Goal: Transaction & Acquisition: Subscribe to service/newsletter

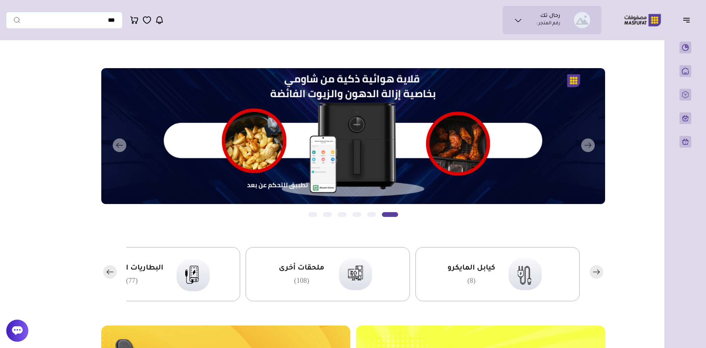
click at [520, 24] on icon at bounding box center [518, 20] width 9 height 9
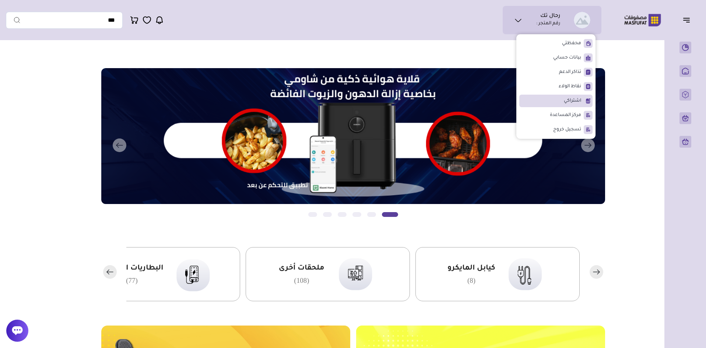
click at [577, 101] on span "اشتراكي" at bounding box center [572, 100] width 17 height 7
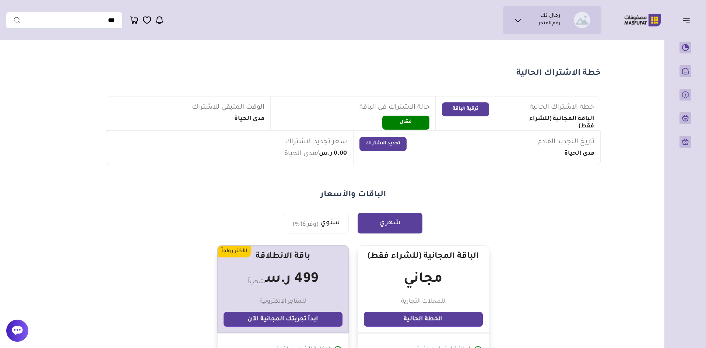
click at [691, 20] on icon "button" at bounding box center [686, 19] width 9 height 9
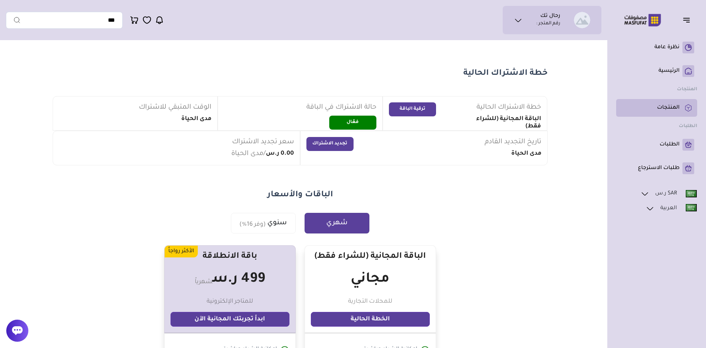
click at [667, 113] on link "المنتجات" at bounding box center [656, 108] width 75 height 12
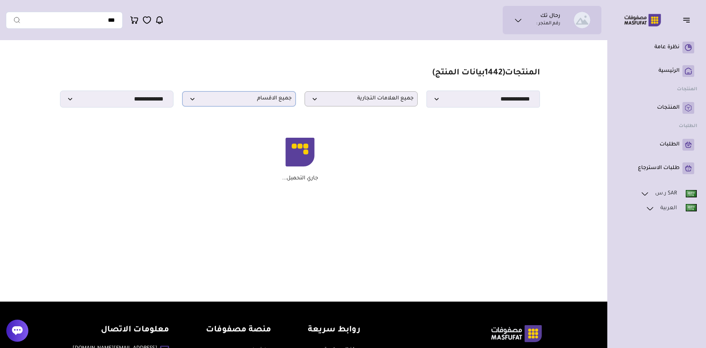
click at [265, 101] on span "جميع الاقسام" at bounding box center [238, 98] width 105 height 7
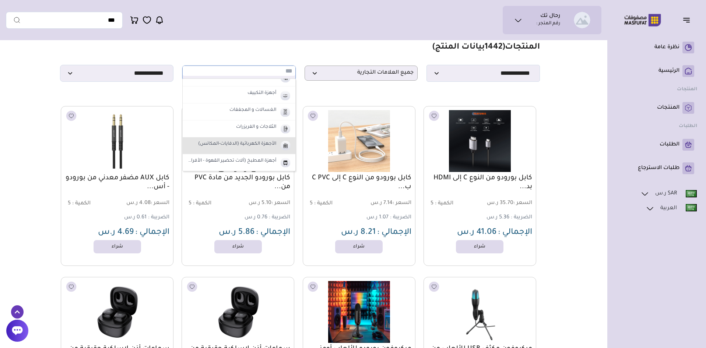
scroll to position [37, 0]
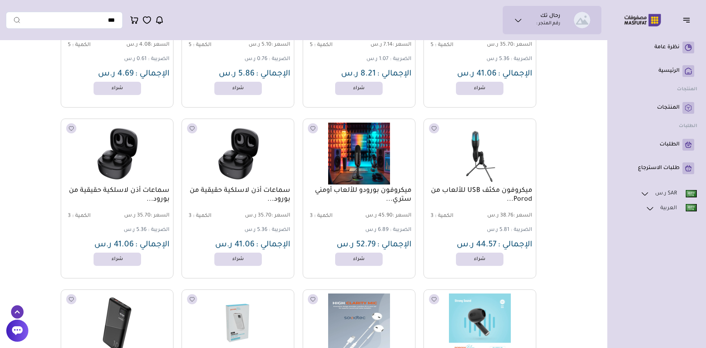
scroll to position [0, 0]
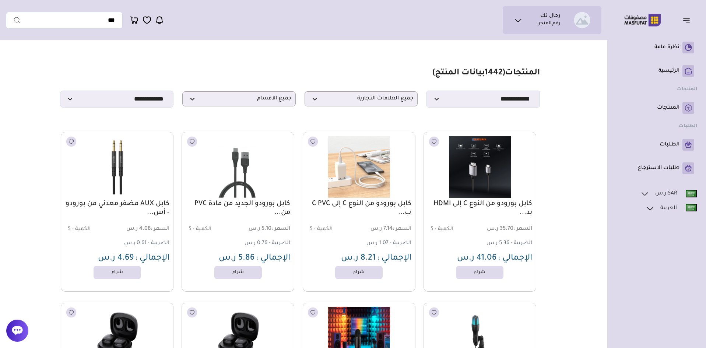
click at [537, 23] on p "رقم المتجر :" at bounding box center [548, 23] width 24 height 7
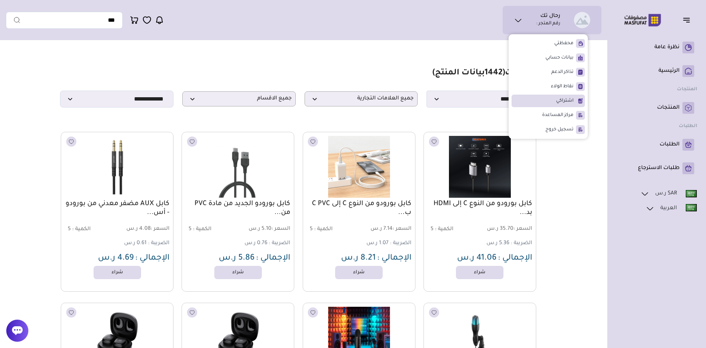
click at [557, 103] on span "اشتراكي" at bounding box center [564, 100] width 17 height 7
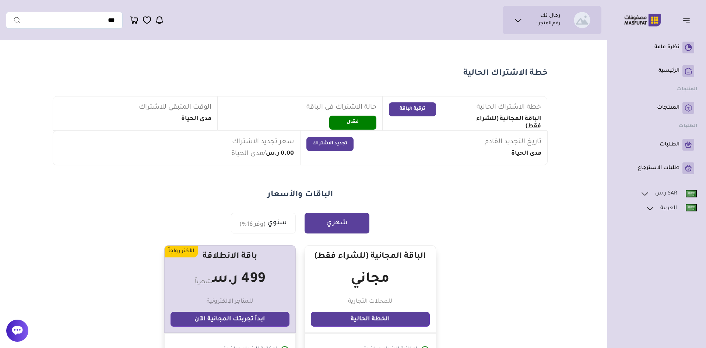
click at [414, 110] on button "ترقية الباقة" at bounding box center [412, 109] width 47 height 14
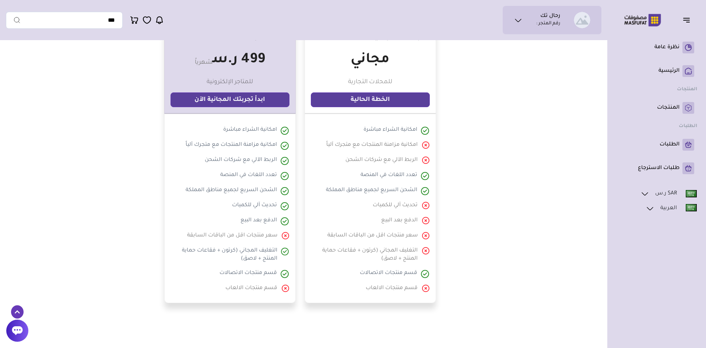
scroll to position [226, 0]
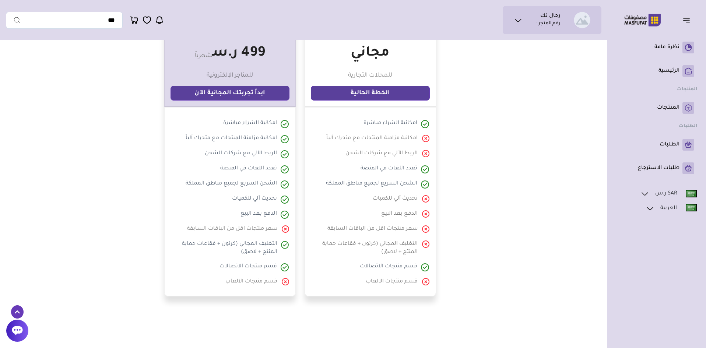
click at [364, 95] on link "الخطة الحالية" at bounding box center [370, 93] width 119 height 15
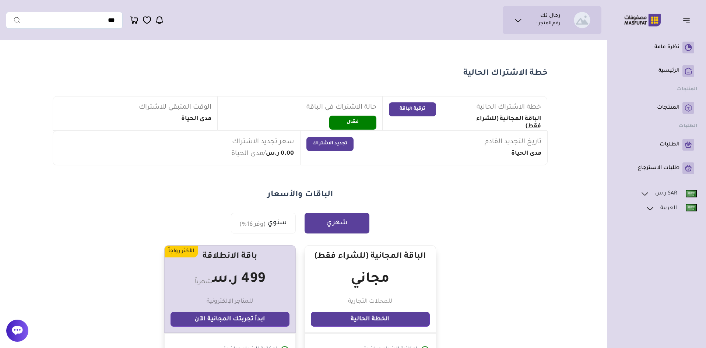
click at [423, 106] on button "ترقية الباقة" at bounding box center [412, 109] width 47 height 14
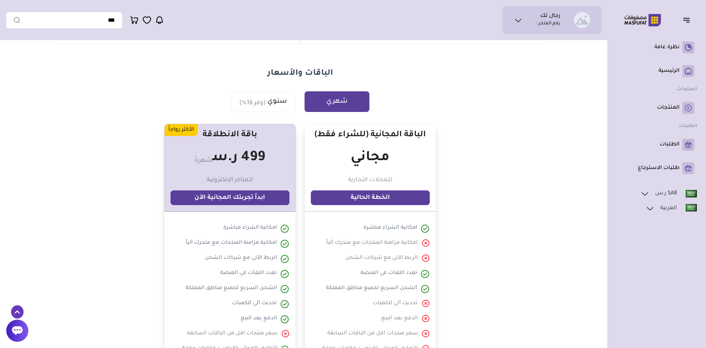
scroll to position [153, 0]
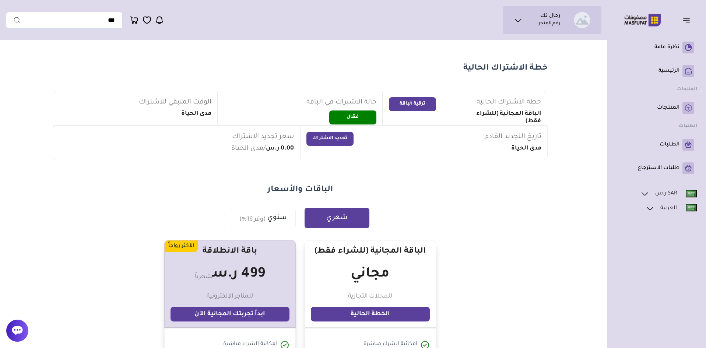
click at [423, 106] on button "ترقية الباقة" at bounding box center [412, 104] width 47 height 14
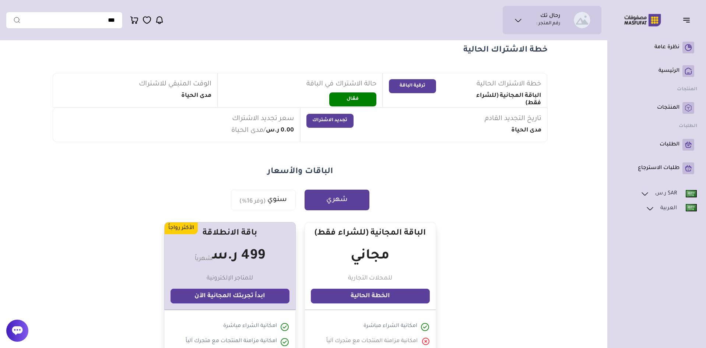
scroll to position [5, 0]
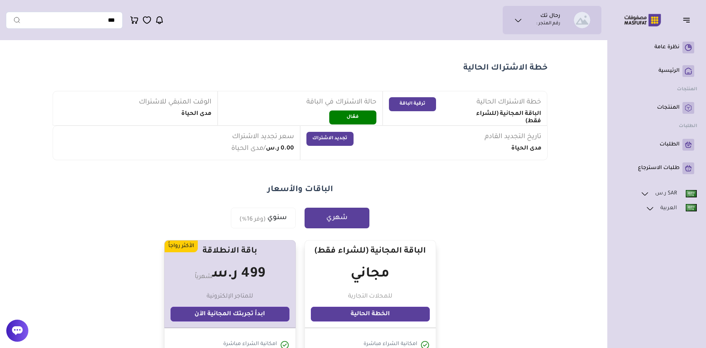
click at [418, 99] on button "ترقية الباقة" at bounding box center [412, 104] width 47 height 14
click at [429, 103] on button "ترقية الباقة" at bounding box center [412, 104] width 47 height 14
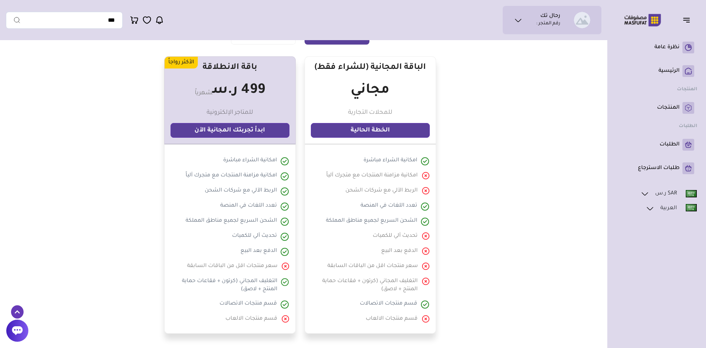
scroll to position [189, 0]
click at [225, 130] on link "ابدأ تجربتك المجانية الآن" at bounding box center [230, 130] width 119 height 15
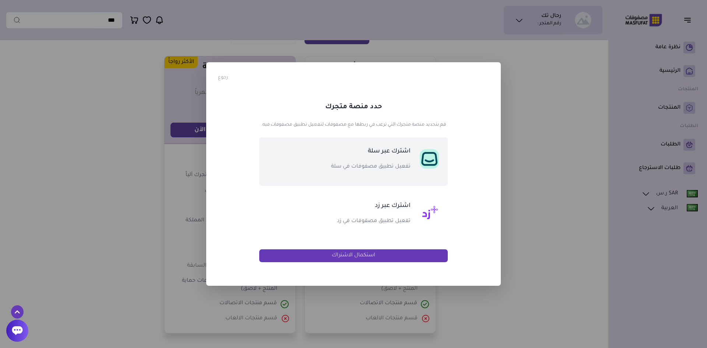
click at [367, 163] on p "تفعيل تطبيق مصفوفات في سلة" at bounding box center [357, 166] width 105 height 9
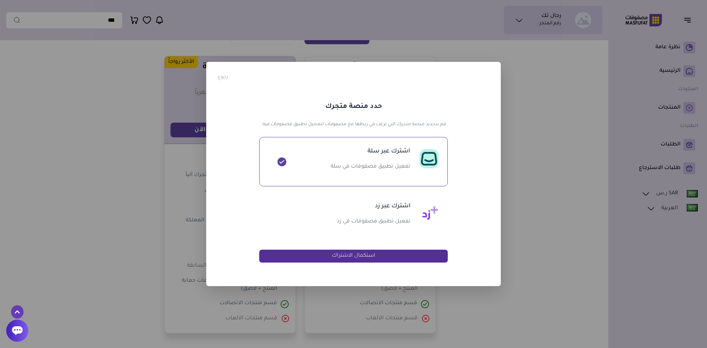
click at [351, 255] on button "استكمال الاشتراك" at bounding box center [353, 256] width 189 height 13
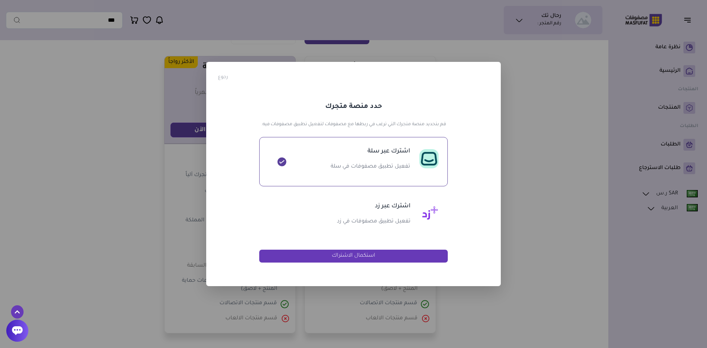
click at [581, 127] on div "? ! i × رجوع حدد منصة متجرك قم بتحديد منصة متجرك التي ترغب في ربطها مع مصفوفات …" at bounding box center [353, 174] width 707 height 348
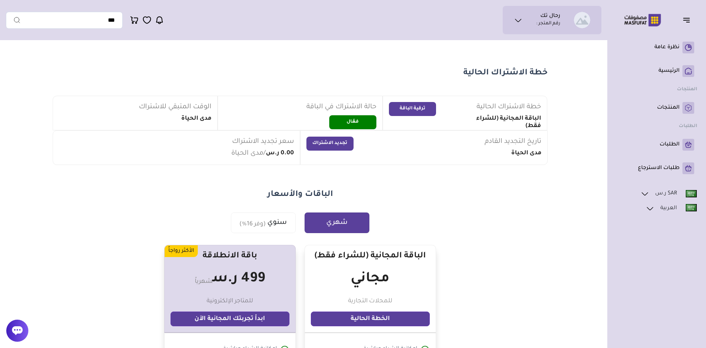
scroll to position [0, 0]
click at [516, 24] on icon at bounding box center [518, 20] width 9 height 9
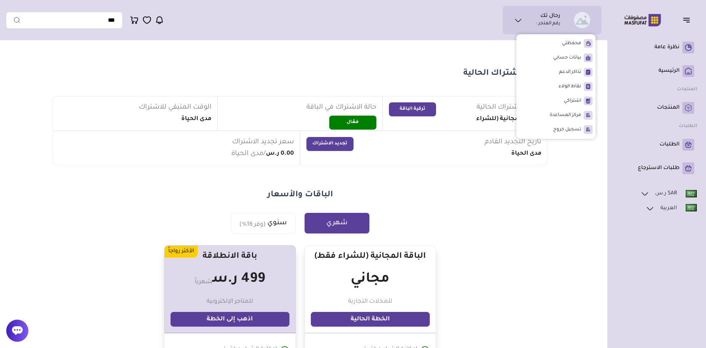
click at [516, 24] on icon at bounding box center [518, 20] width 9 height 9
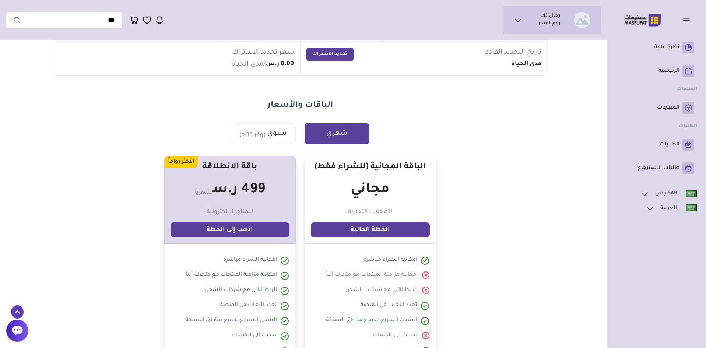
scroll to position [37, 0]
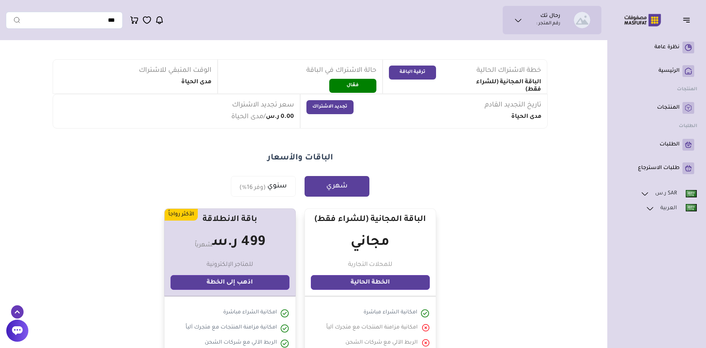
click at [687, 20] on icon "button" at bounding box center [686, 19] width 9 height 9
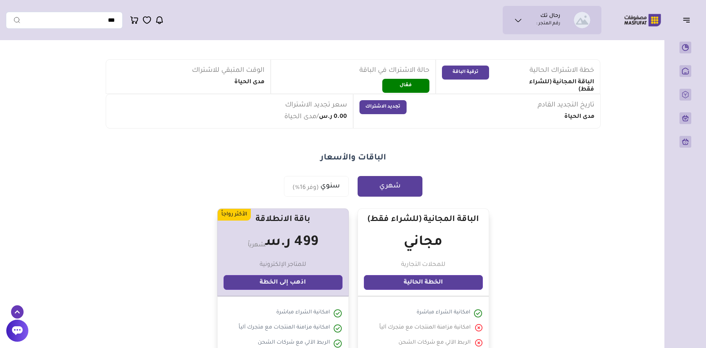
click at [687, 20] on icon "button" at bounding box center [686, 19] width 9 height 9
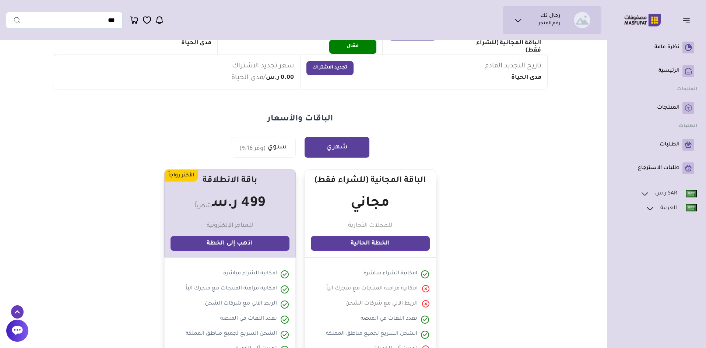
scroll to position [0, 0]
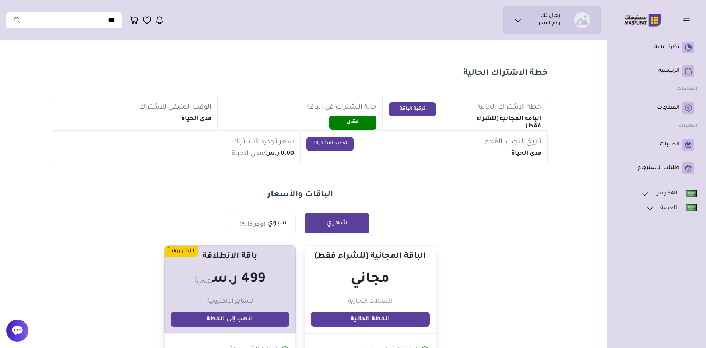
drag, startPoint x: 7, startPoint y: 173, endPoint x: 6, endPoint y: 183, distance: 10.0
click at [7, 181] on main "خطة الاشتراك الحالية خطة الاشتراك الحالية الباقة المجانية (للشراء فقط) ترقية ال…" at bounding box center [300, 342] width 588 height 597
click at [18, 329] on icon at bounding box center [17, 330] width 11 height 9
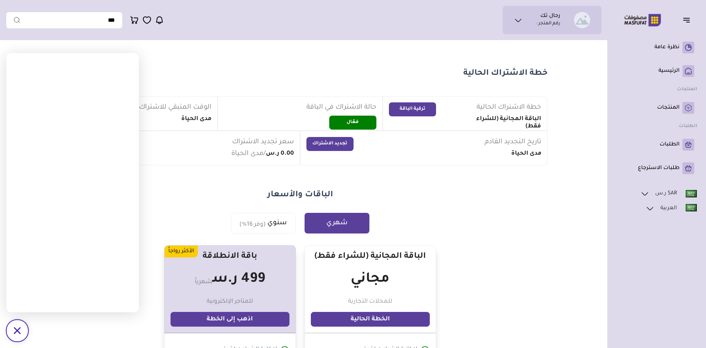
click at [259, 53] on section "خطة الاشتراك الحالية خطة الاشتراك الحالية الباقة المجانية (للشراء فقط) ترقية ال…" at bounding box center [300, 313] width 530 height 538
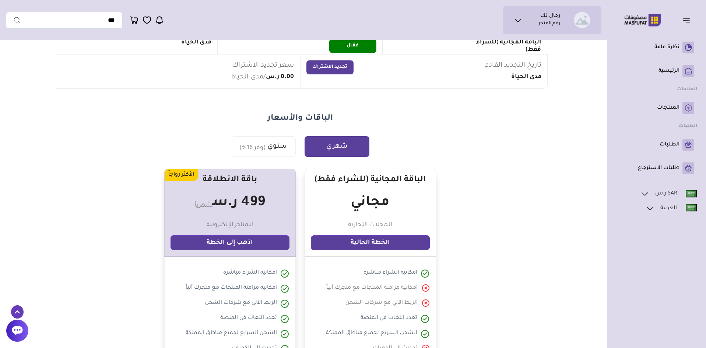
scroll to position [111, 0]
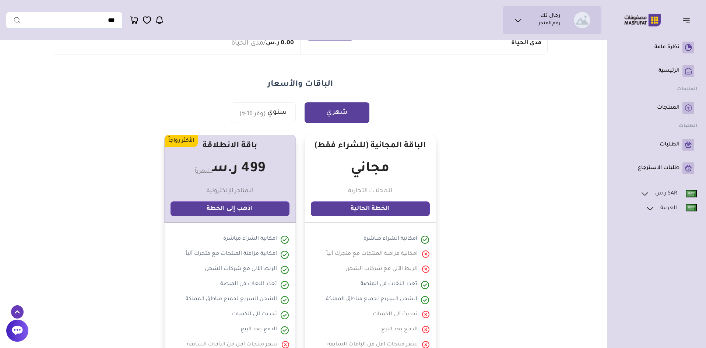
click at [238, 208] on link "اذهب إلى الخطة" at bounding box center [230, 208] width 119 height 15
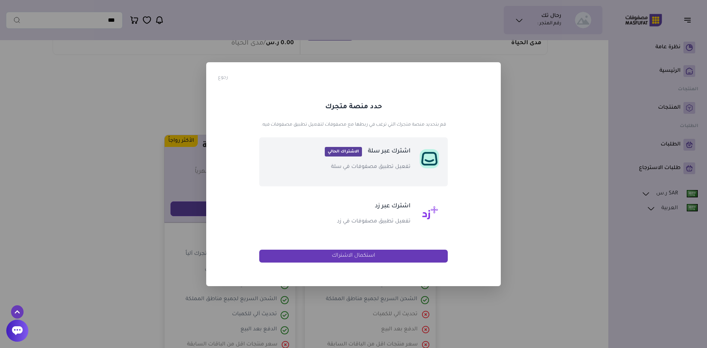
click at [365, 153] on p "اشترك عبر سلة الاشتراك الحالي" at bounding box center [357, 151] width 105 height 11
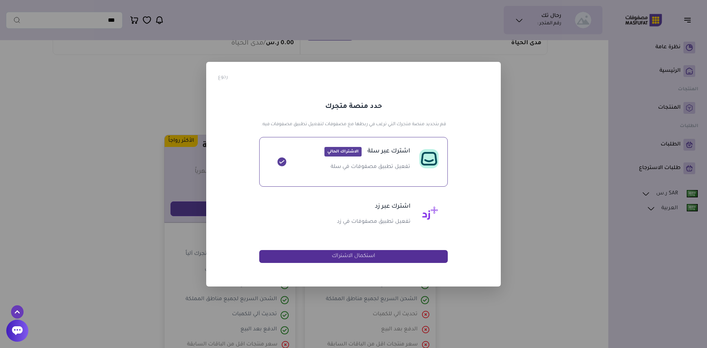
click at [355, 256] on button "استكمال الاشتراك" at bounding box center [353, 256] width 189 height 13
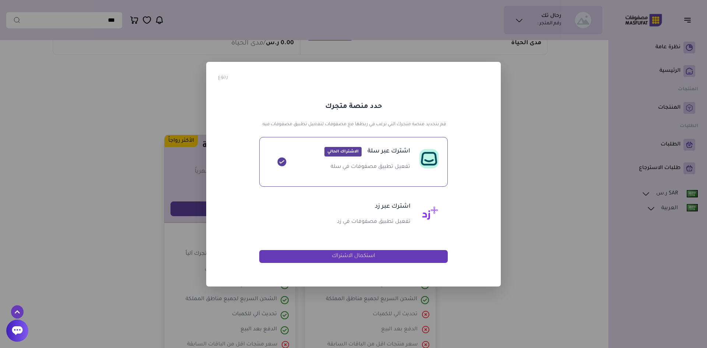
click at [528, 190] on div "? ! i × رجوع حدد منصة متجرك قم بتحديد منصة متجرك التي ترغب في ربطها مع مصفوفات …" at bounding box center [353, 174] width 707 height 348
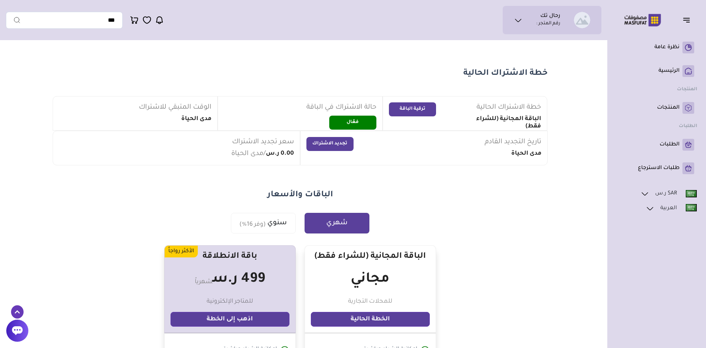
scroll to position [111, 0]
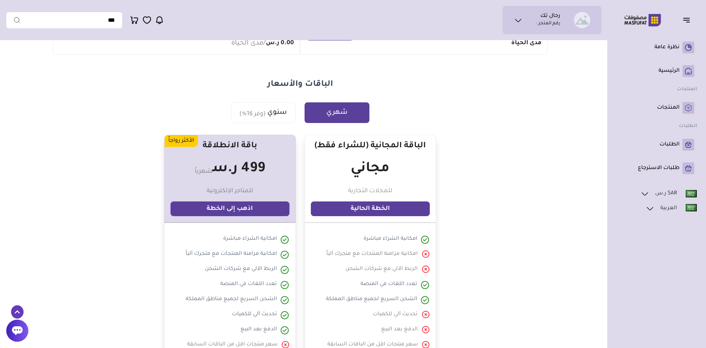
click at [382, 207] on link "الخطة الحالية" at bounding box center [370, 208] width 119 height 15
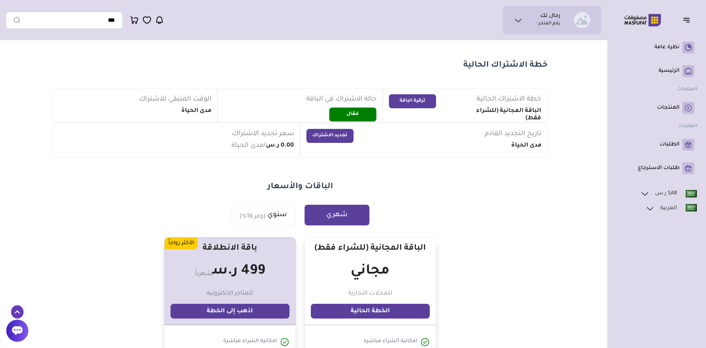
scroll to position [0, 0]
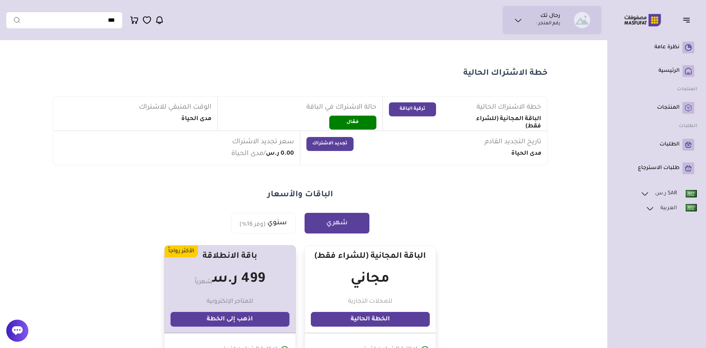
click at [421, 111] on button "ترقية الباقة" at bounding box center [412, 109] width 47 height 14
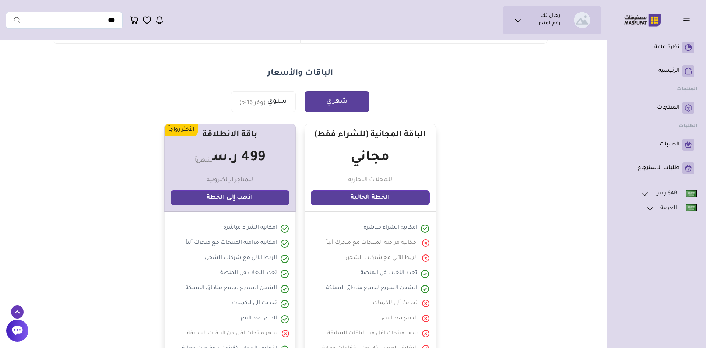
scroll to position [153, 0]
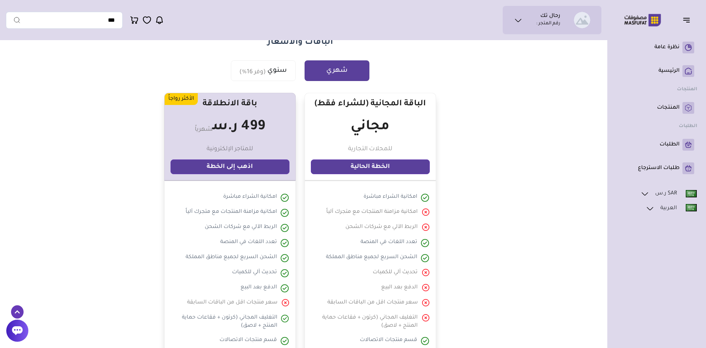
click at [387, 165] on link "الخطة الحالية" at bounding box center [370, 167] width 119 height 15
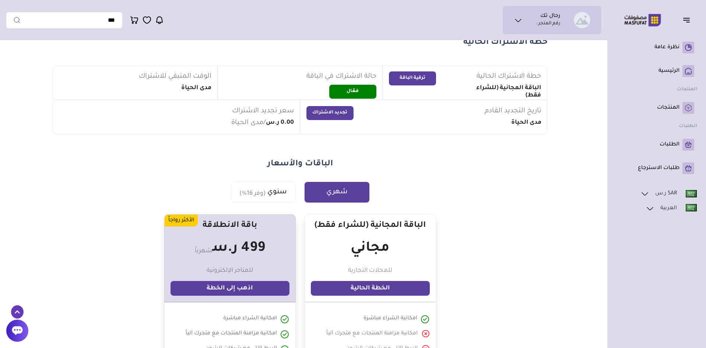
scroll to position [0, 0]
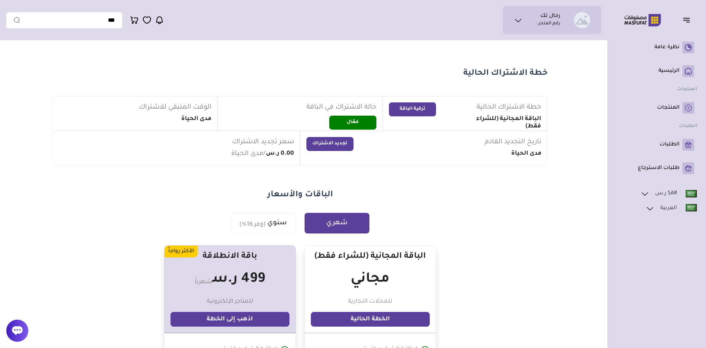
click at [340, 225] on button "شهري" at bounding box center [337, 223] width 65 height 21
click at [275, 227] on button "سنوي (وفر 16%)" at bounding box center [263, 223] width 65 height 21
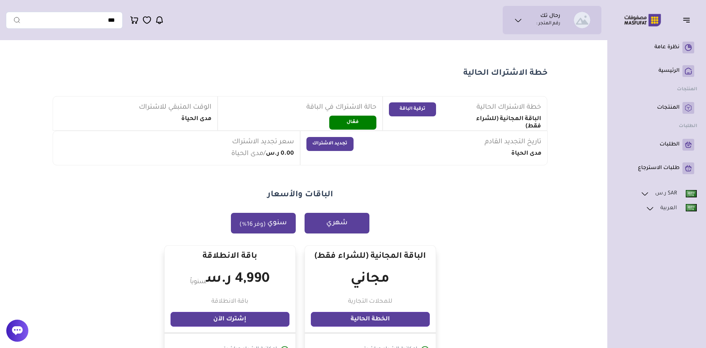
click at [344, 231] on button "شهري" at bounding box center [337, 223] width 65 height 21
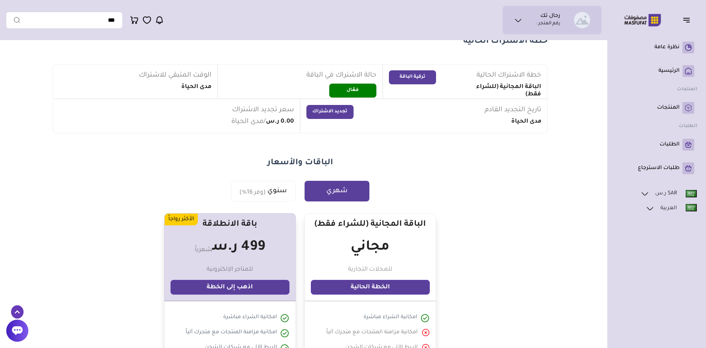
scroll to position [111, 0]
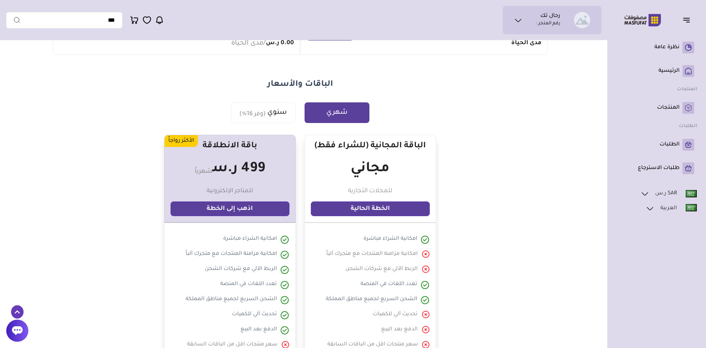
click at [344, 207] on link "الخطة الحالية" at bounding box center [370, 208] width 119 height 15
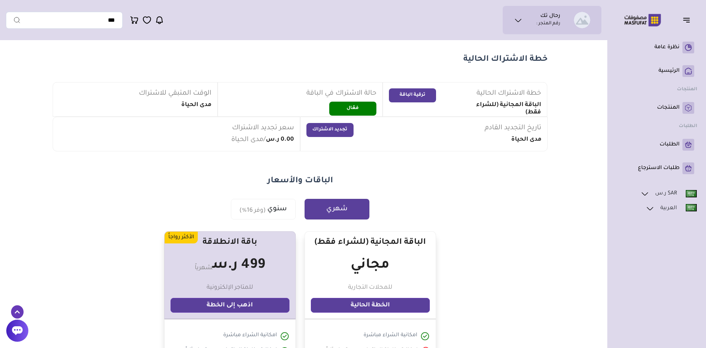
scroll to position [0, 0]
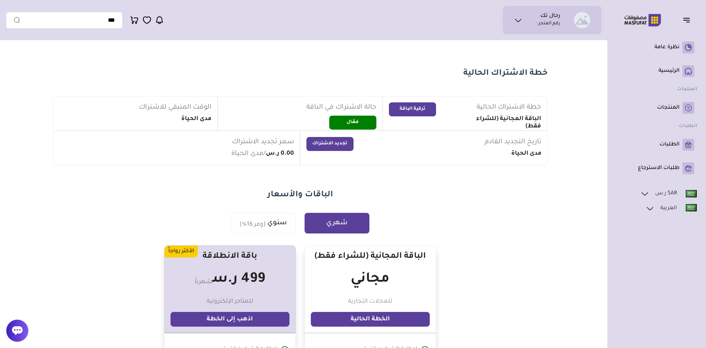
click at [424, 109] on button "ترقية الباقة" at bounding box center [412, 109] width 47 height 14
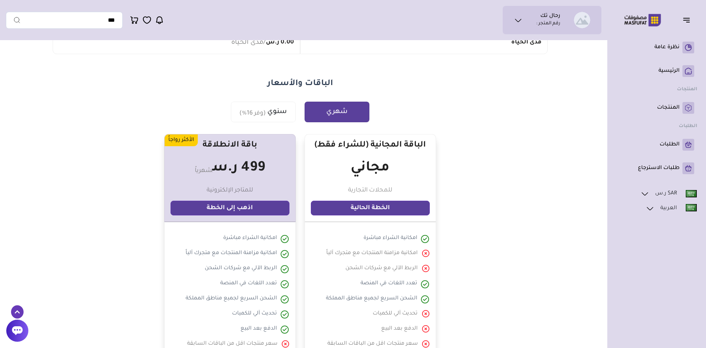
scroll to position [153, 0]
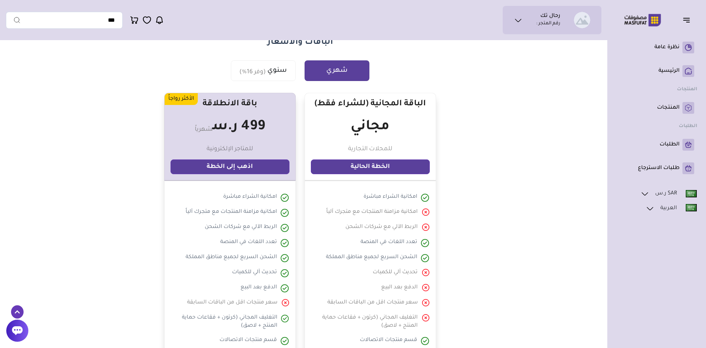
click at [255, 167] on link "اذهب إلى الخطة" at bounding box center [230, 167] width 119 height 15
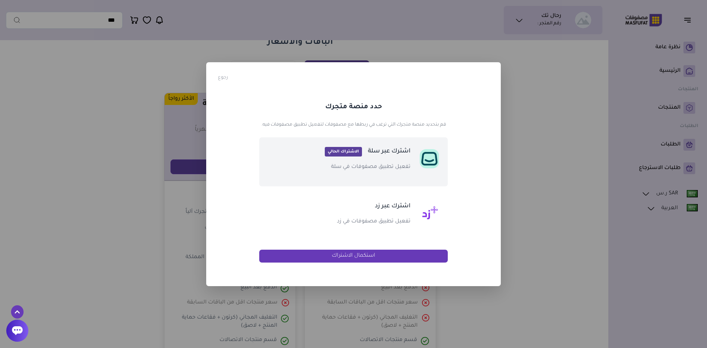
click at [346, 150] on span "الاشتراك الحالي" at bounding box center [343, 152] width 37 height 10
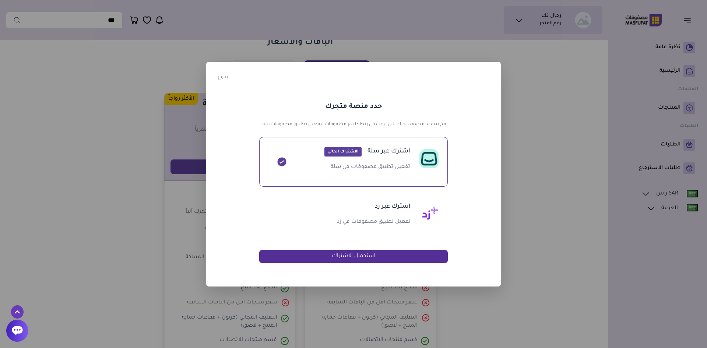
click at [381, 259] on button "استكمال الاشتراك" at bounding box center [353, 256] width 189 height 13
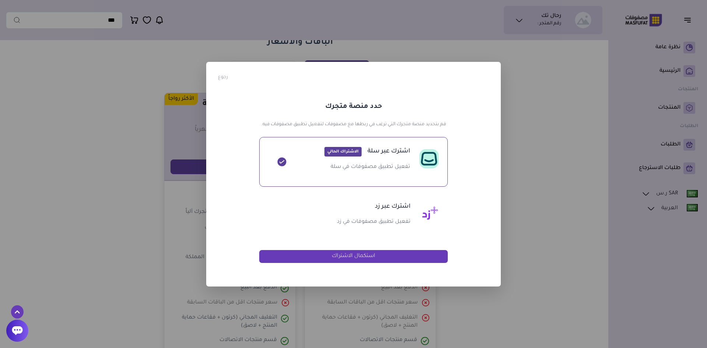
click at [497, 121] on div "رجوع حدد منصة متجرك قم بتحديد منصة متجرك التي ترغب في ربطها مع مصفوفات لتفعيل ت…" at bounding box center [353, 174] width 295 height 225
click at [641, 157] on div "? ! i × رجوع حدد منصة متجرك قم بتحديد منصة متجرك التي ترغب في ربطها مع مصفوفات …" at bounding box center [353, 174] width 707 height 348
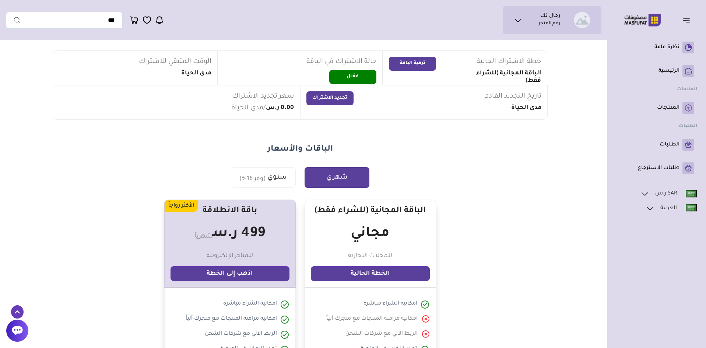
scroll to position [42, 0]
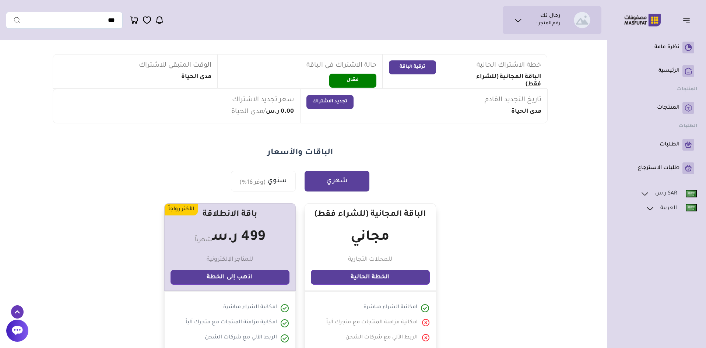
click at [530, 21] on ul "رحال تك رقم المتجر :" at bounding box center [552, 20] width 87 height 17
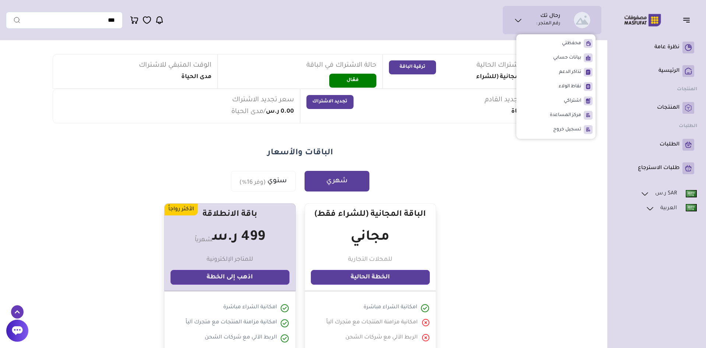
click at [531, 199] on section "الباقات والأسعار شهري سنوي (وفر 16%) الأكثر رواجاً" at bounding box center [300, 313] width 530 height 333
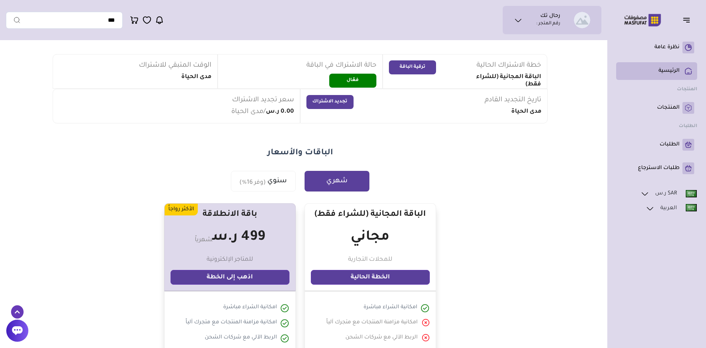
click at [667, 75] on p "الرئيسية" at bounding box center [669, 70] width 21 height 7
click at [360, 83] on button "فعّال" at bounding box center [352, 81] width 47 height 14
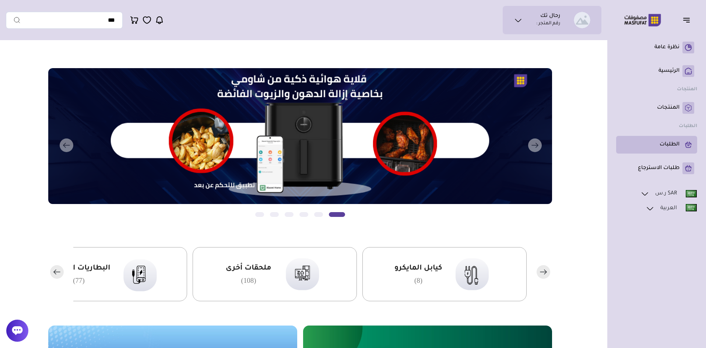
click at [675, 140] on link "الطلبات" at bounding box center [656, 145] width 75 height 12
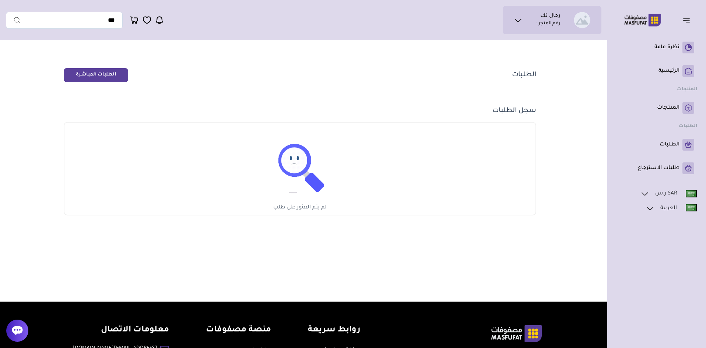
click at [93, 77] on link "الطلبات المباشرة" at bounding box center [96, 75] width 64 height 14
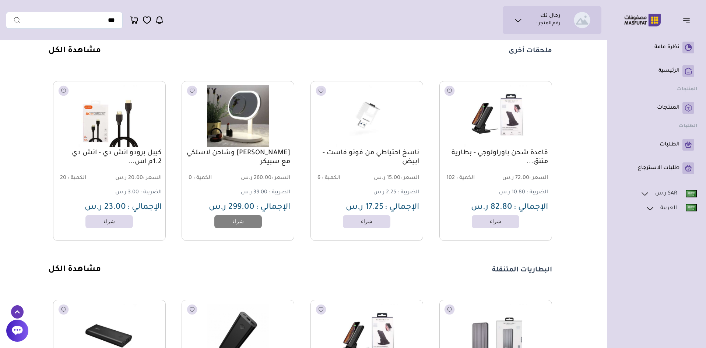
scroll to position [553, 0]
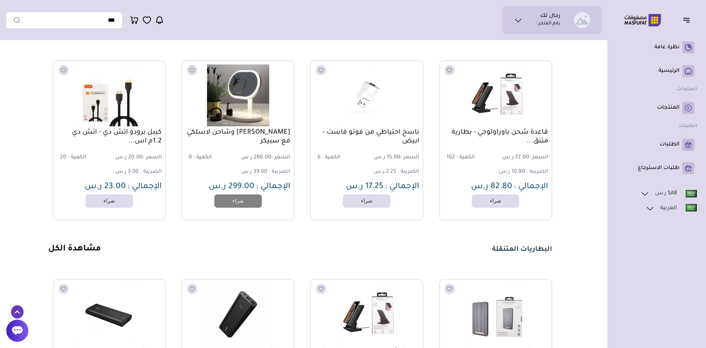
click at [20, 329] on icon at bounding box center [17, 330] width 11 height 9
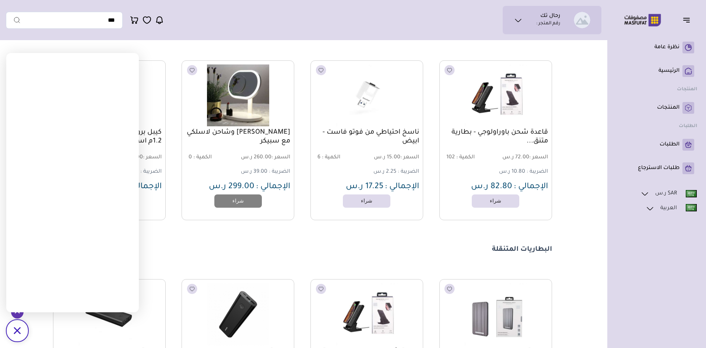
click at [555, 28] on ul "رحال تك رقم المتجر :" at bounding box center [552, 20] width 87 height 17
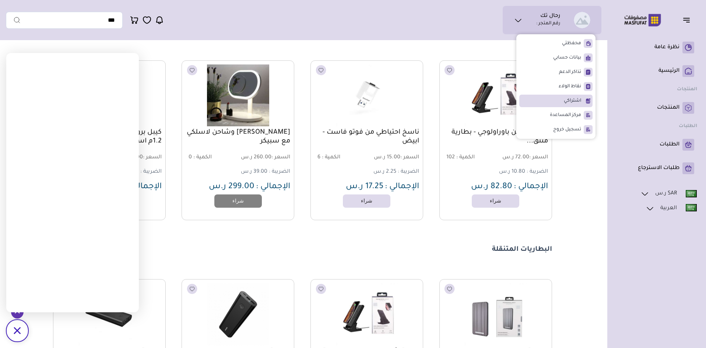
click at [577, 101] on span "اشتراكي" at bounding box center [572, 100] width 17 height 7
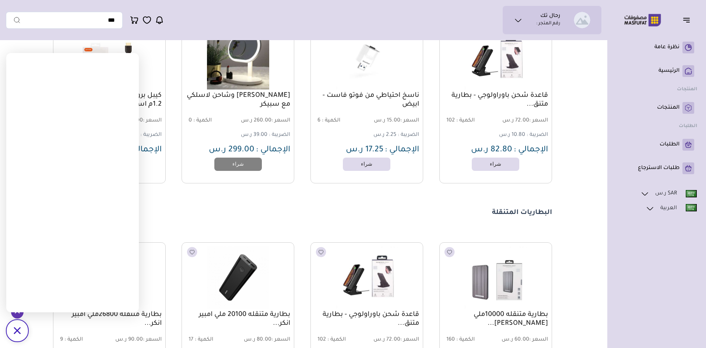
scroll to position [442, 0]
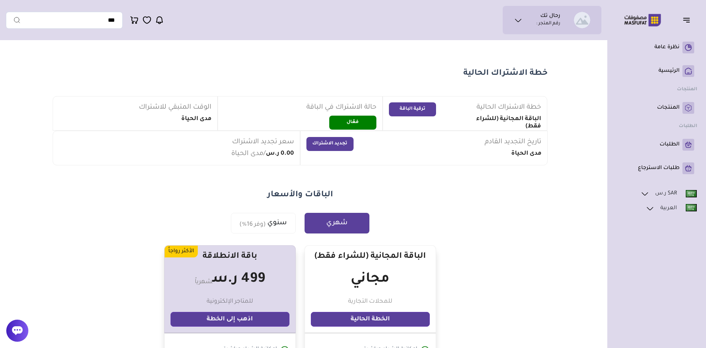
click at [346, 227] on button "شهري" at bounding box center [337, 223] width 65 height 21
click at [242, 227] on sub "(وفر 16%)" at bounding box center [252, 224] width 27 height 9
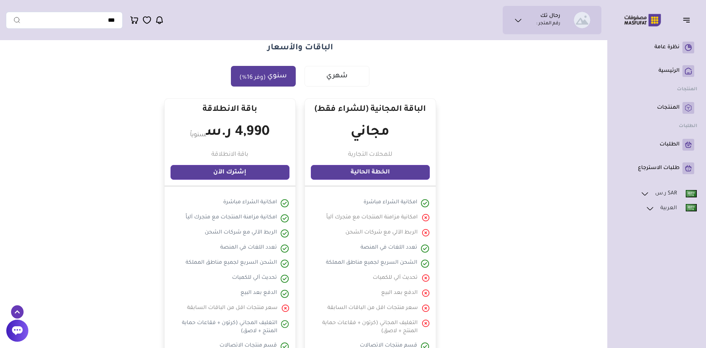
scroll to position [147, 0]
click at [250, 169] on link "إشترك الآن" at bounding box center [230, 172] width 119 height 15
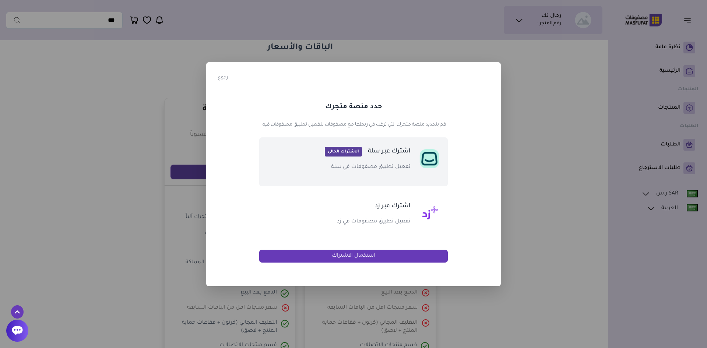
click at [344, 147] on span "الاشتراك الحالي" at bounding box center [343, 152] width 37 height 10
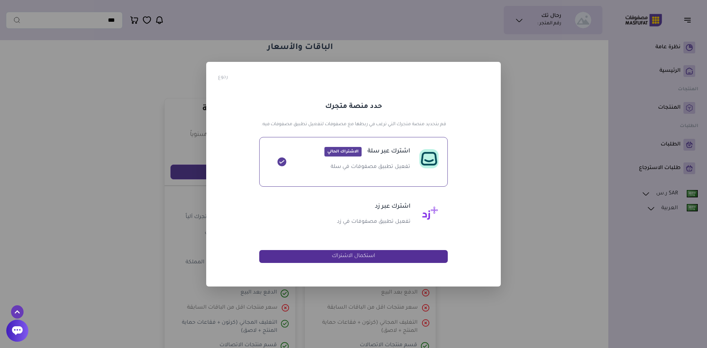
click at [332, 256] on button "استكمال الاشتراك" at bounding box center [353, 256] width 189 height 13
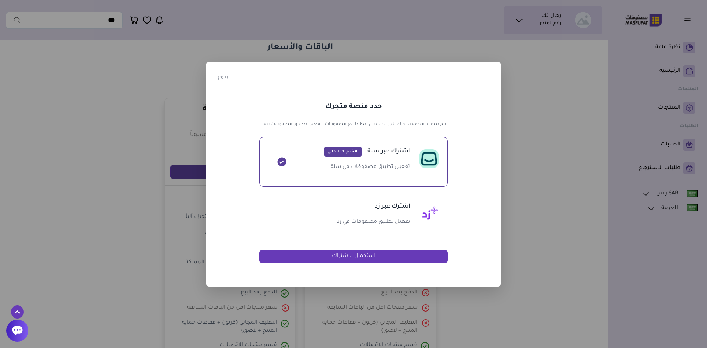
click at [532, 183] on div "? ! i × رجوع حدد منصة متجرك قم بتحديد منصة متجرك التي ترغب في ربطها مع مصفوفات …" at bounding box center [353, 174] width 707 height 348
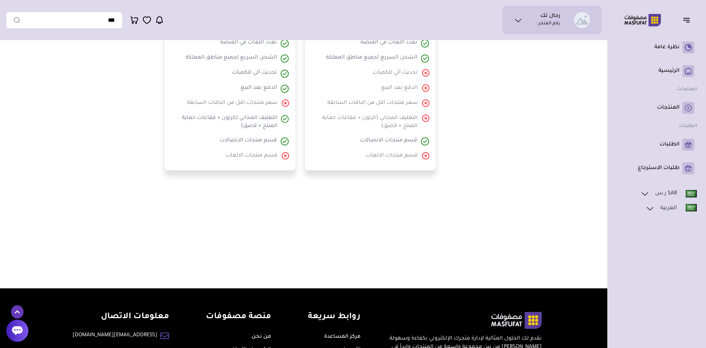
scroll to position [367, 0]
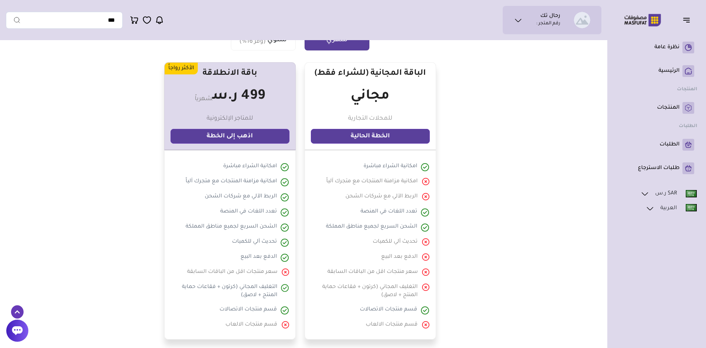
scroll to position [184, 0]
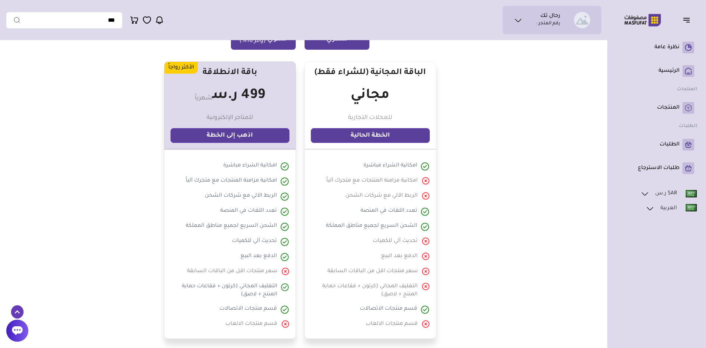
click at [280, 43] on button "سنوي (وفر 16%)" at bounding box center [263, 39] width 65 height 21
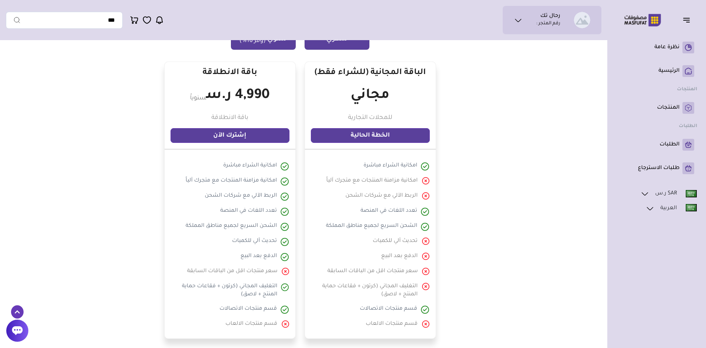
click at [333, 42] on button "شهري" at bounding box center [337, 39] width 65 height 21
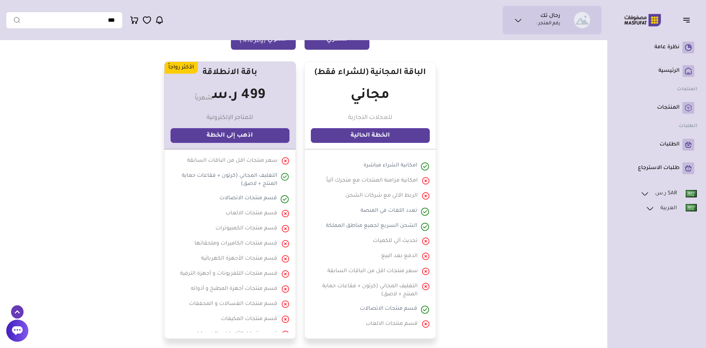
click at [270, 44] on button "سنوي (وفر 16%)" at bounding box center [263, 39] width 65 height 21
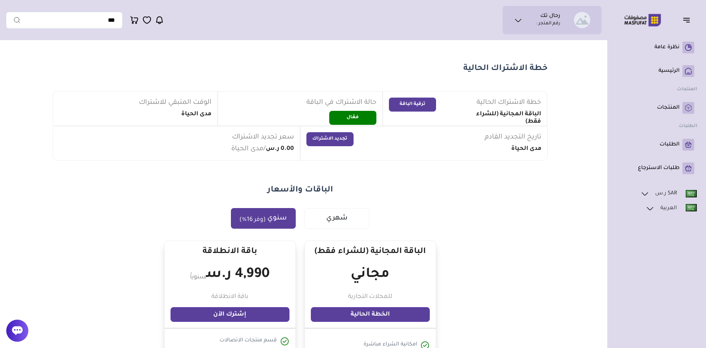
scroll to position [0, 0]
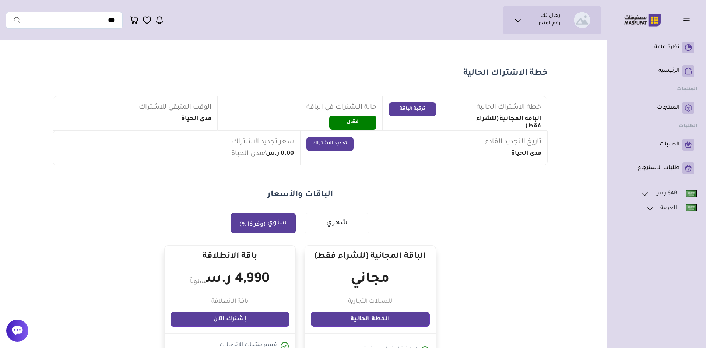
click at [497, 122] on h1 "الباقة المجانية (للشراء فقط)" at bounding box center [501, 123] width 80 height 15
click at [529, 162] on li "تاريخ التجديد القادم مدى الحياة تجديد الاشتراك" at bounding box center [424, 148] width 248 height 35
click at [324, 144] on button "تجديد الاشتراك" at bounding box center [329, 144] width 47 height 14
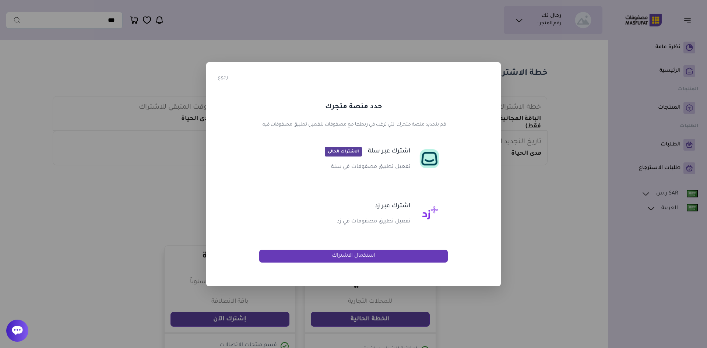
click at [228, 77] on div "رجوع حدد منصة متجرك قم بتحديد منصة متجرك التي ترغب في ربطها مع مصفوفات لتفعيل ت…" at bounding box center [353, 174] width 295 height 224
click at [226, 77] on button "رجوع" at bounding box center [223, 77] width 10 height 7
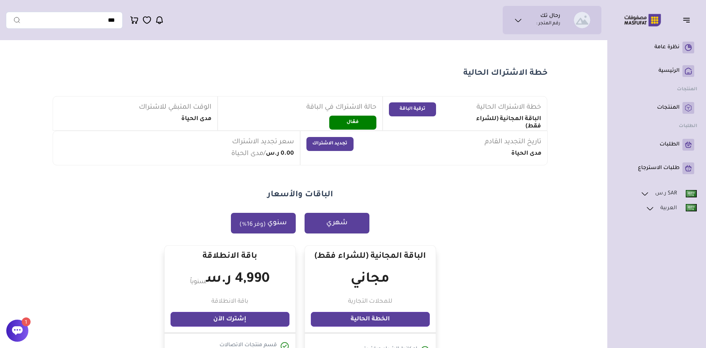
click at [348, 221] on button "شهري" at bounding box center [337, 223] width 65 height 21
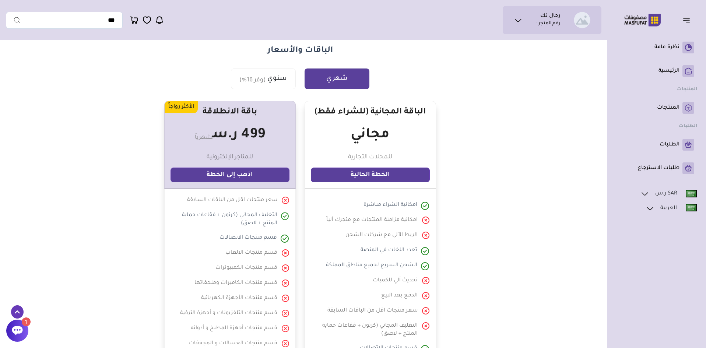
scroll to position [147, 0]
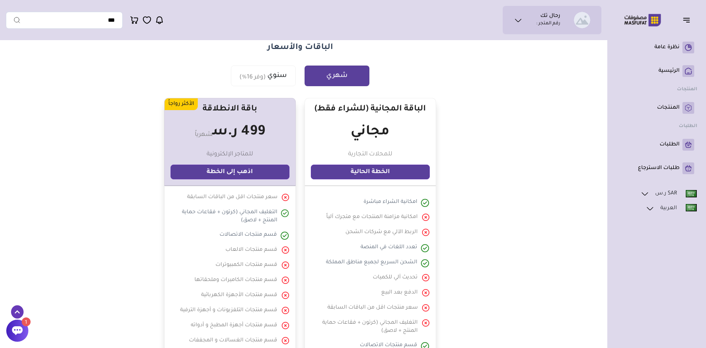
click at [252, 172] on link "اذهب إلى الخطة" at bounding box center [230, 172] width 119 height 15
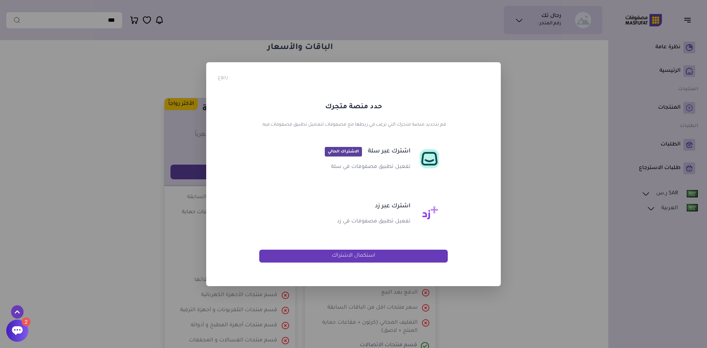
click at [220, 77] on button "رجوع" at bounding box center [223, 77] width 10 height 7
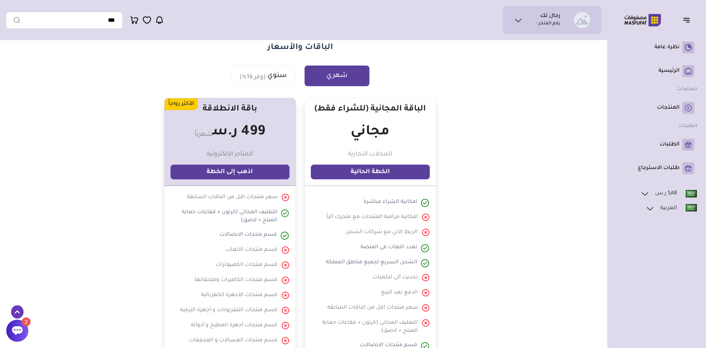
click at [17, 327] on icon at bounding box center [17, 330] width 11 height 9
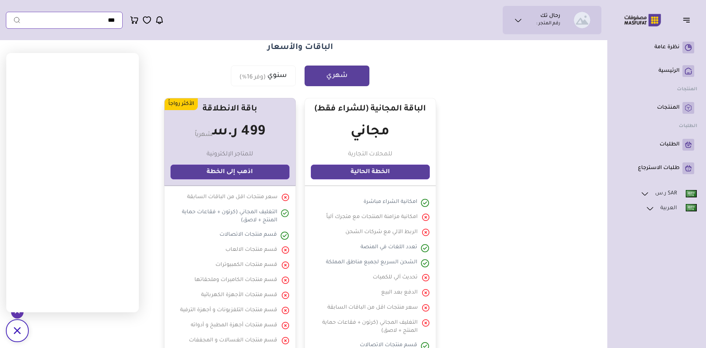
click at [37, 21] on input "text" at bounding box center [64, 20] width 117 height 17
type input "*"
type input "***"
click at [6, 12] on button "submit" at bounding box center [13, 20] width 15 height 17
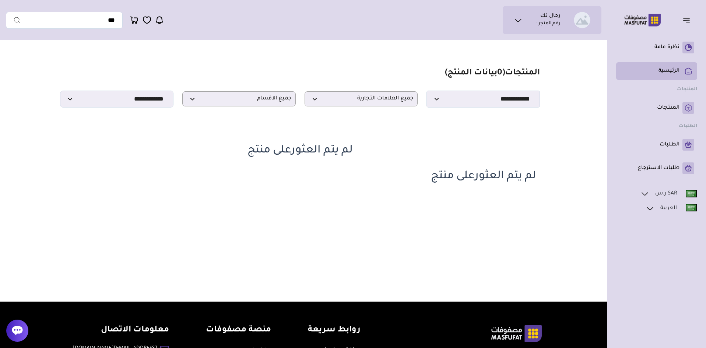
click at [668, 71] on p "الرئيسية" at bounding box center [669, 70] width 21 height 7
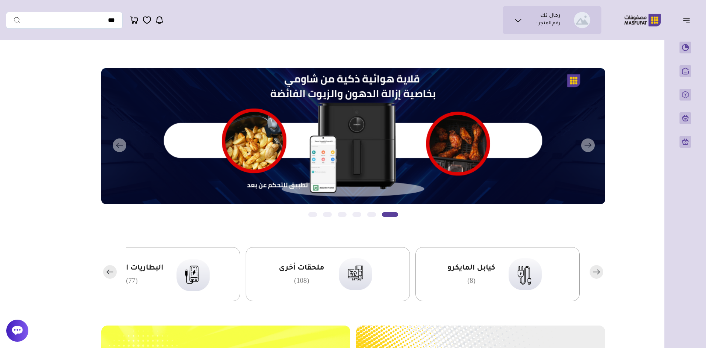
click at [547, 25] on p "رقم المتجر :" at bounding box center [548, 23] width 24 height 7
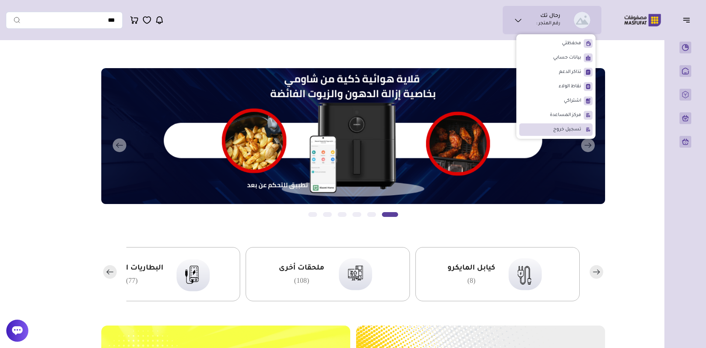
click at [558, 127] on span "تسجيل خروج" at bounding box center [567, 129] width 28 height 7
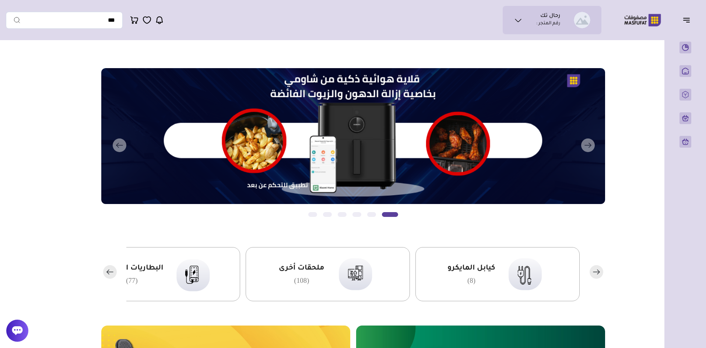
click at [15, 330] on icon at bounding box center [17, 330] width 11 height 9
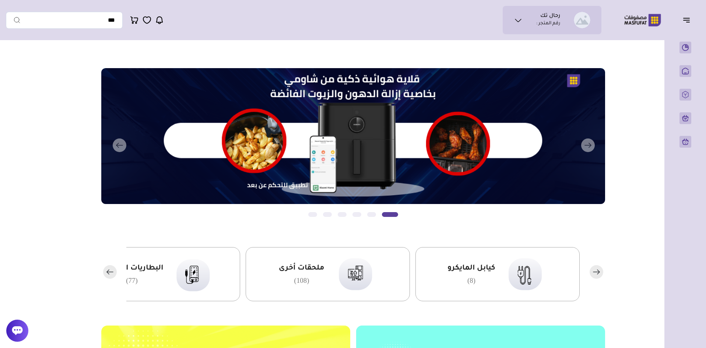
scroll to position [0, 0]
click at [681, 20] on button "button" at bounding box center [688, 20] width 23 height 14
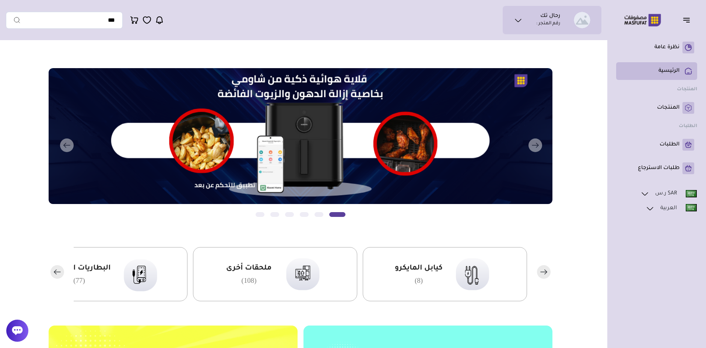
click at [665, 72] on p "الرئيسية" at bounding box center [669, 70] width 21 height 7
